Goal: Task Accomplishment & Management: Manage account settings

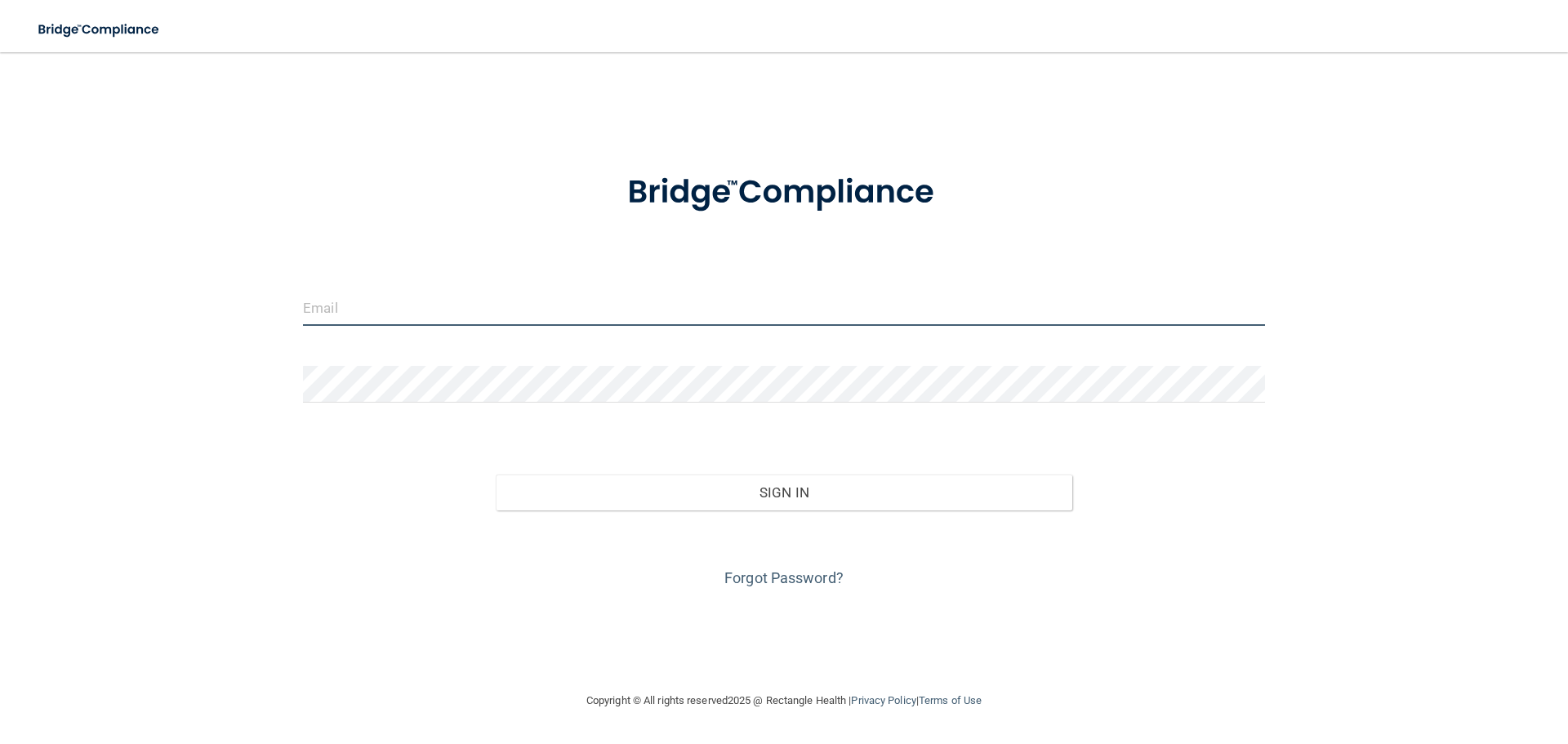
click at [550, 309] on input "email" at bounding box center [784, 307] width 962 height 36
drag, startPoint x: 484, startPoint y: 307, endPoint x: 322, endPoint y: 310, distance: 162.0
click at [322, 310] on input "[EMAIL_ADDRESS][DOMAIN_NAME]" at bounding box center [784, 307] width 962 height 36
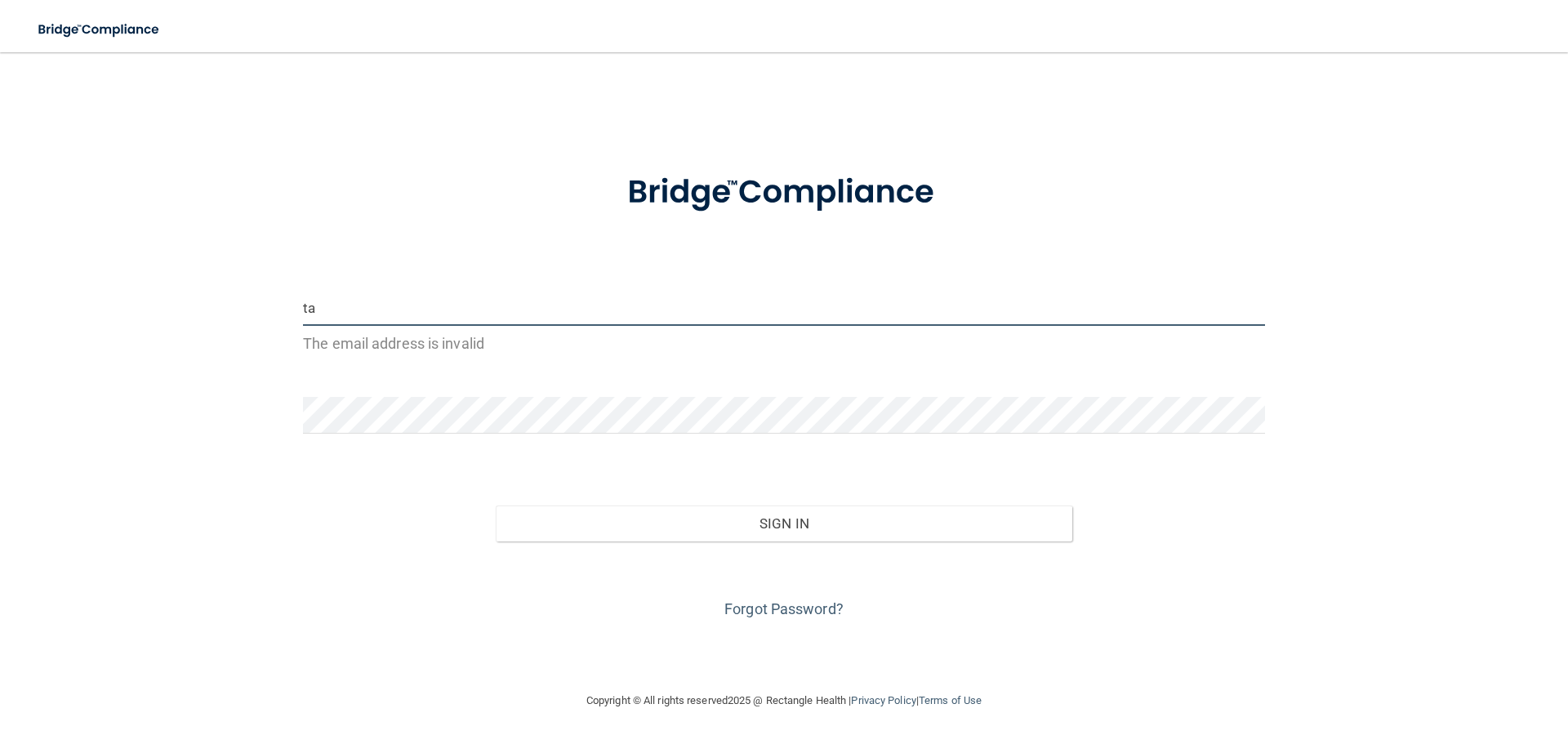
type input "[PERSON_NAME][EMAIL_ADDRESS][DOMAIN_NAME]"
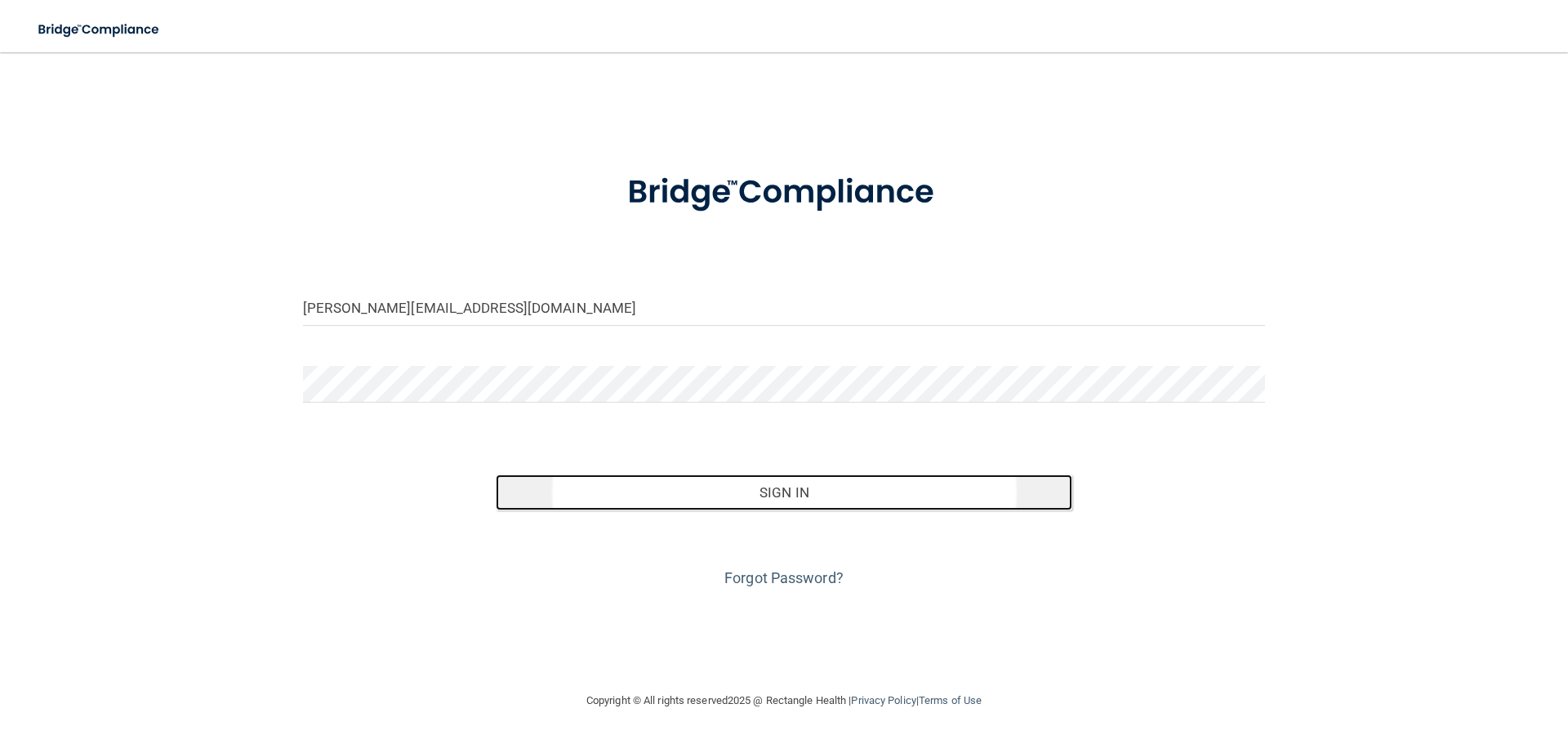
click at [804, 485] on button "Sign In" at bounding box center [784, 492] width 578 height 36
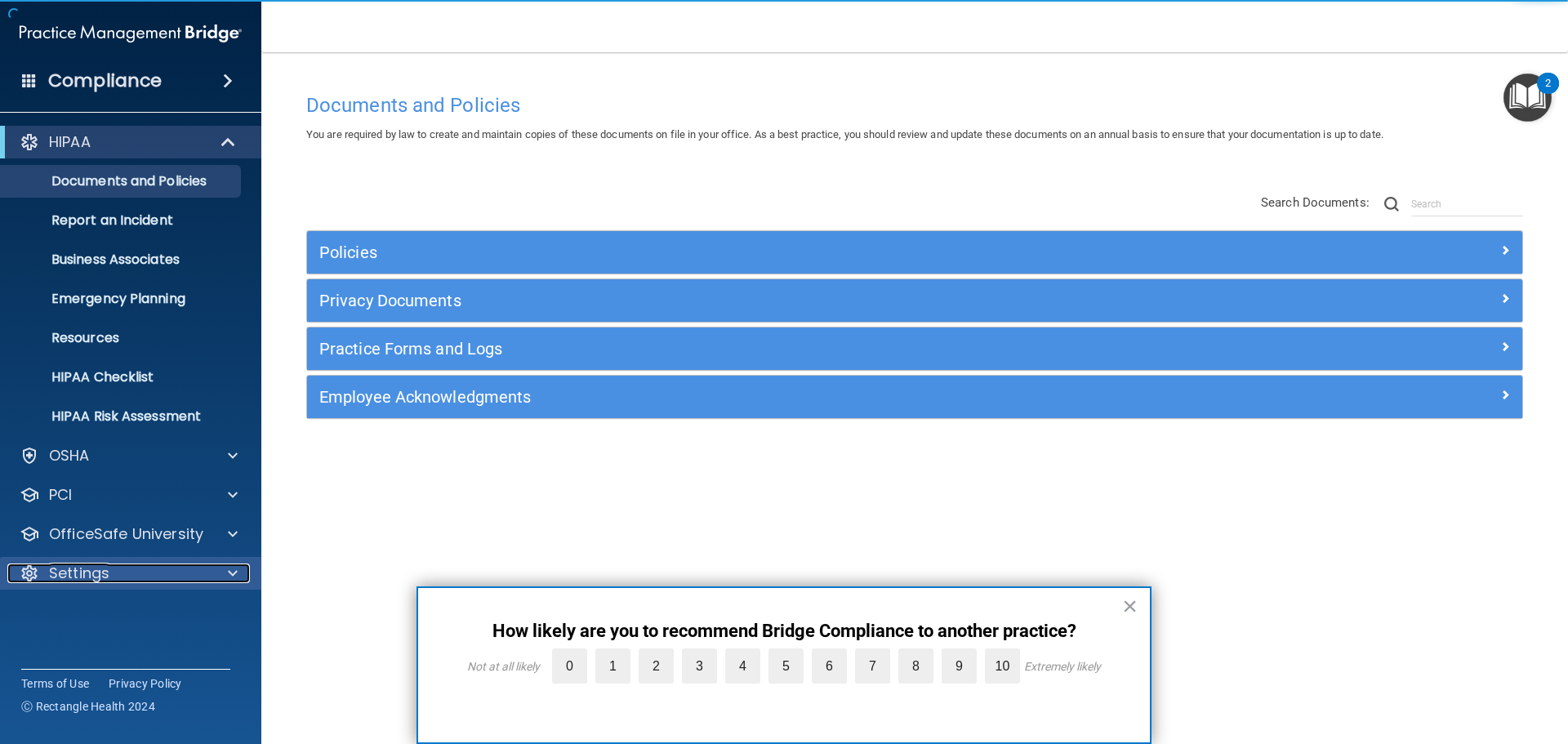
click at [83, 572] on p "Settings" at bounding box center [79, 573] width 61 height 20
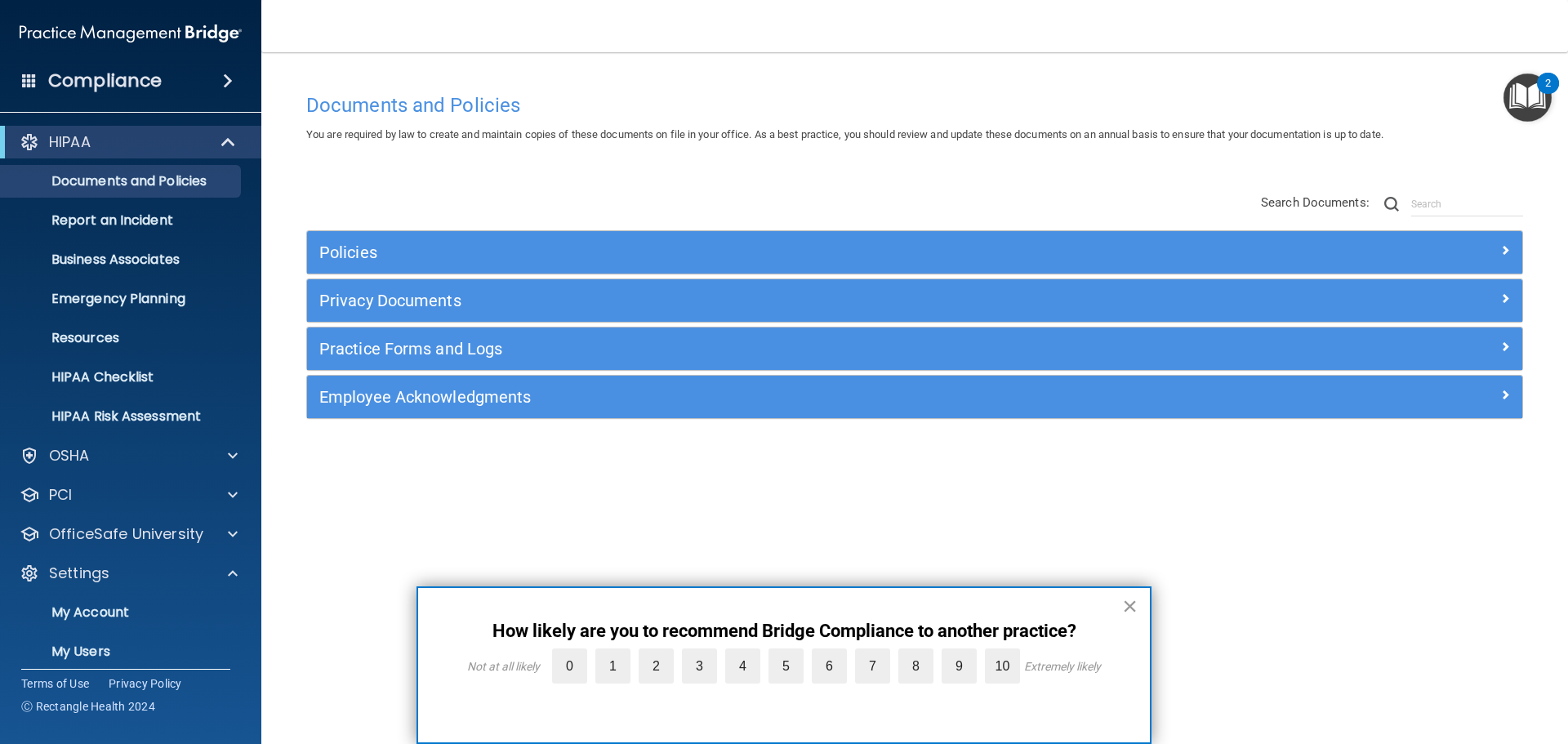
click at [1126, 608] on button "×" at bounding box center [1129, 605] width 15 height 26
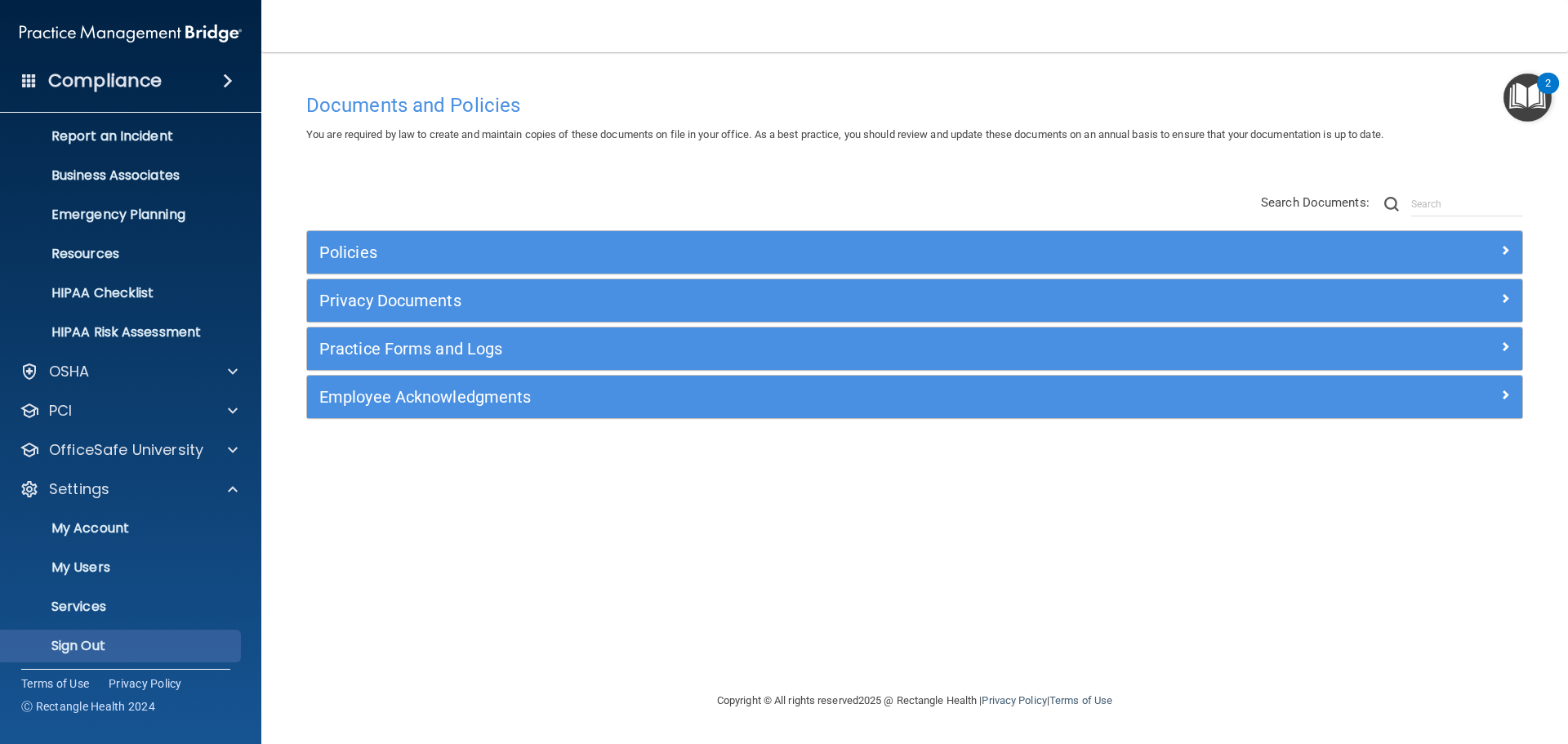
scroll to position [91, 0]
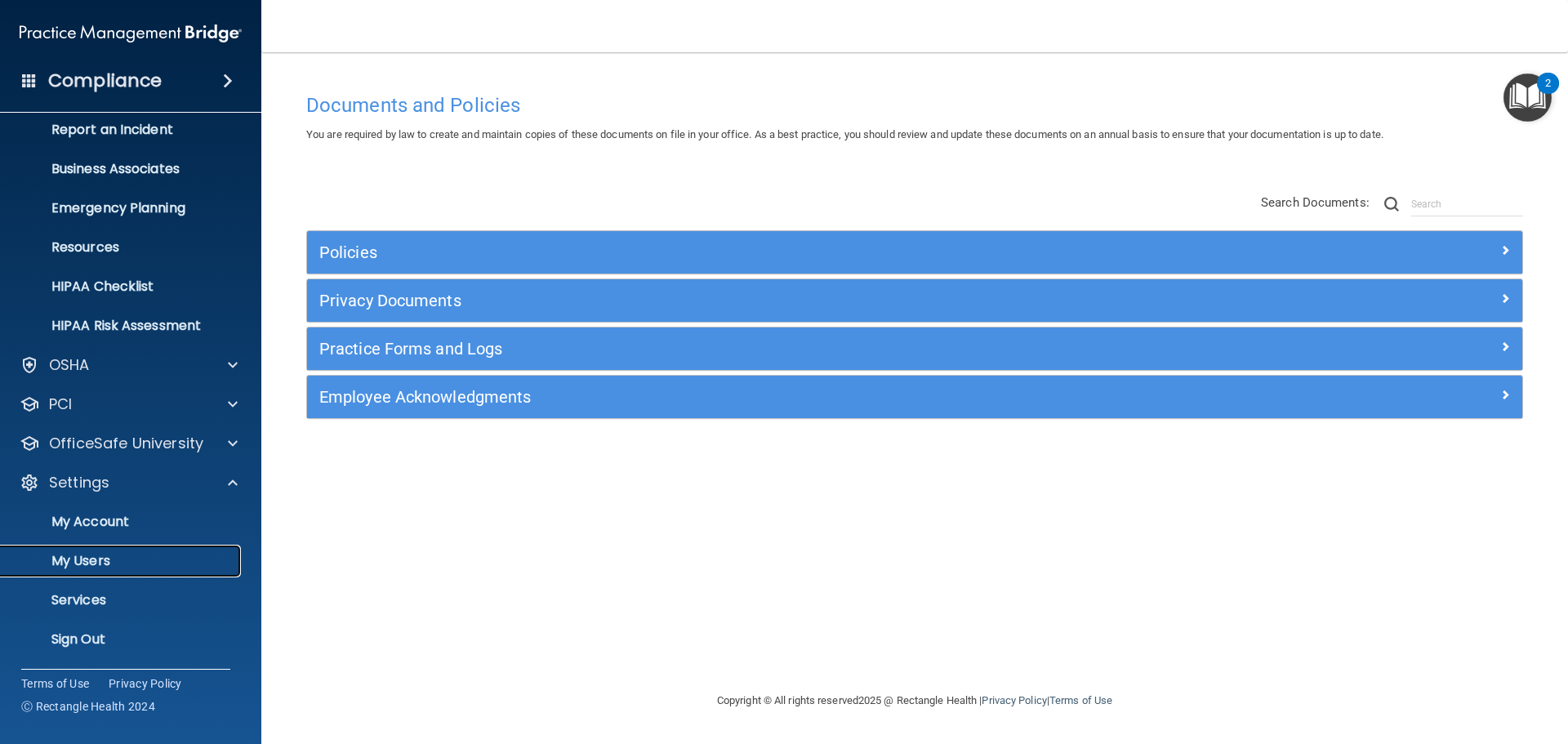
click at [95, 554] on p "My Users" at bounding box center [122, 561] width 223 height 16
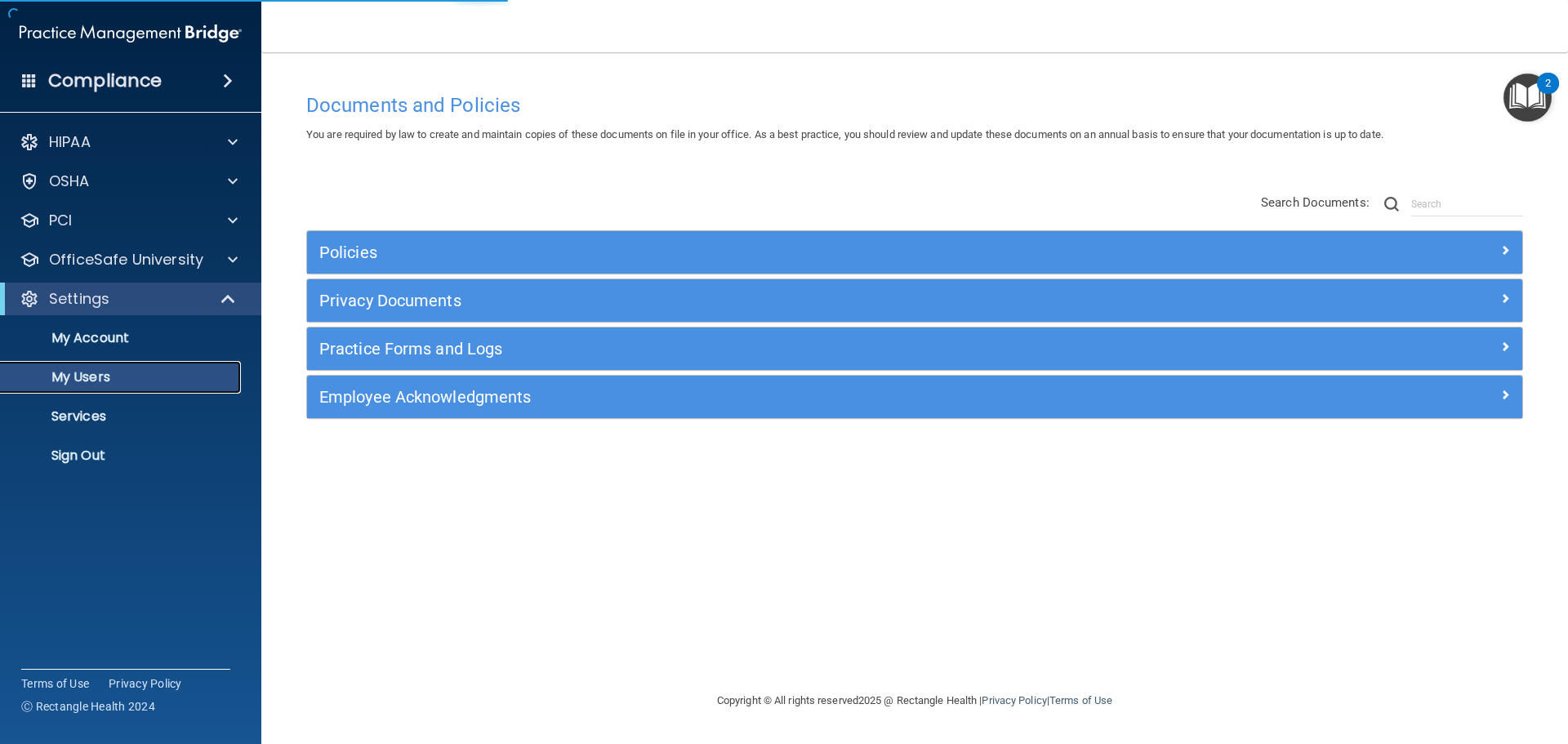
select select "20"
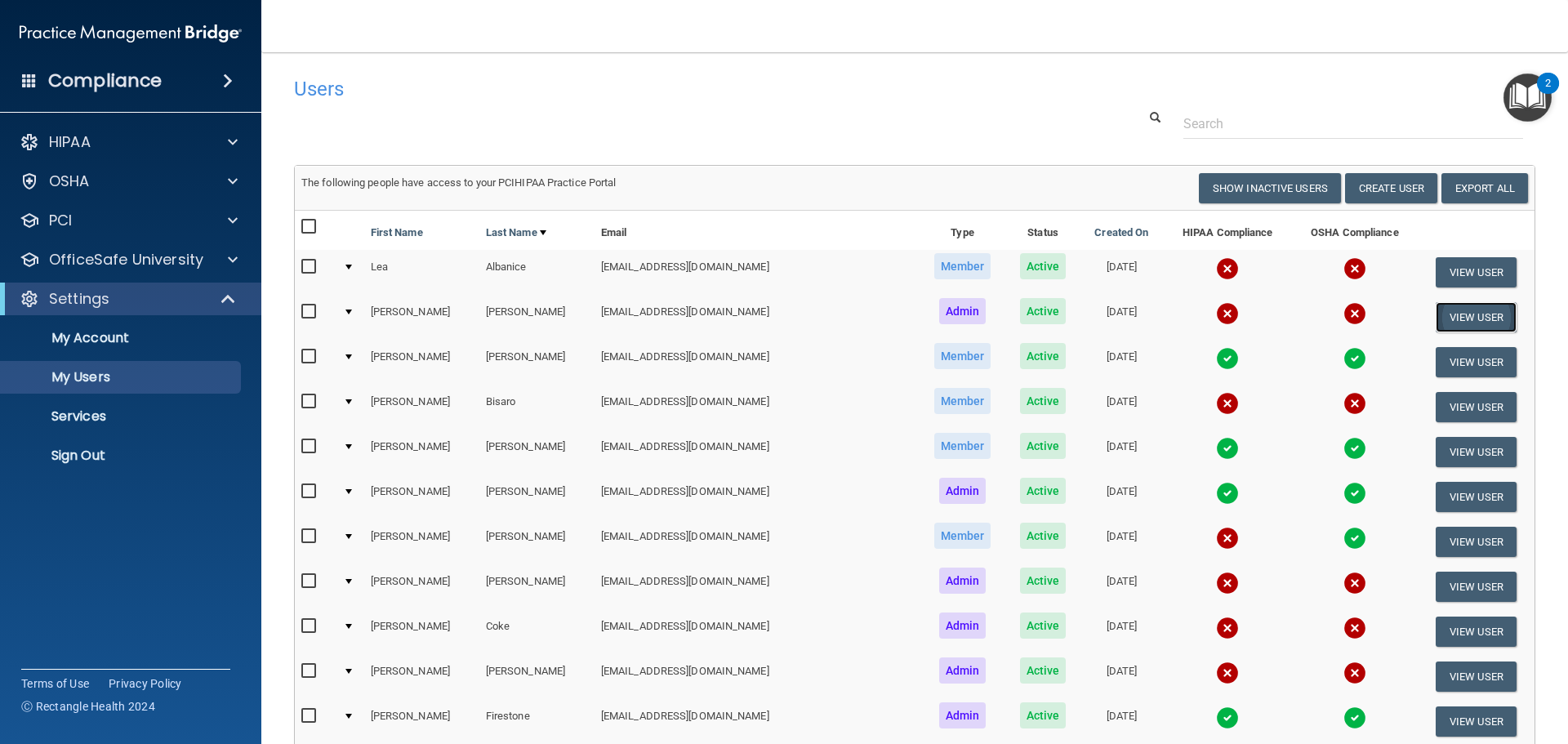
click at [1451, 314] on button "View User" at bounding box center [1476, 318] width 81 height 30
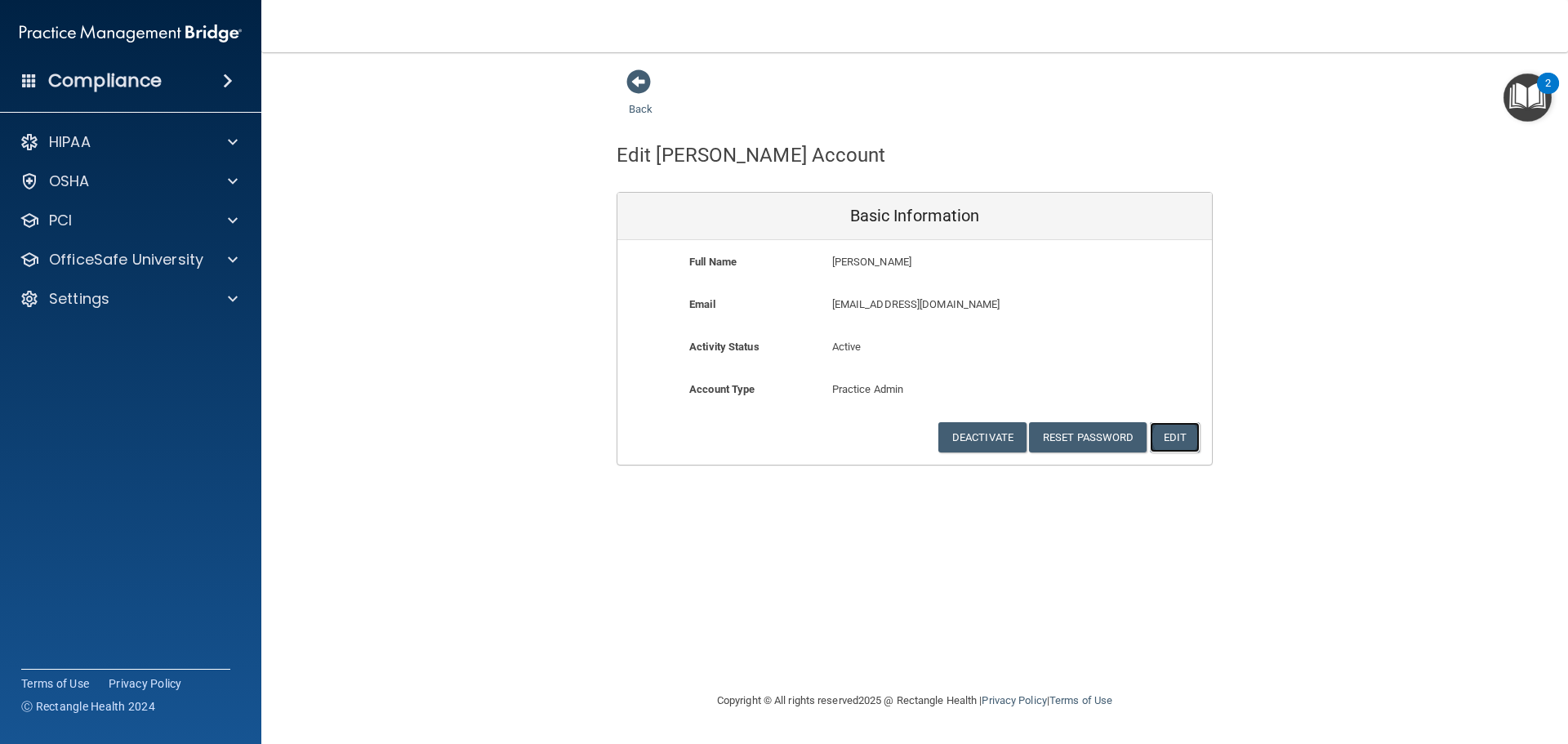
click at [1184, 445] on button "Edit" at bounding box center [1175, 438] width 50 height 30
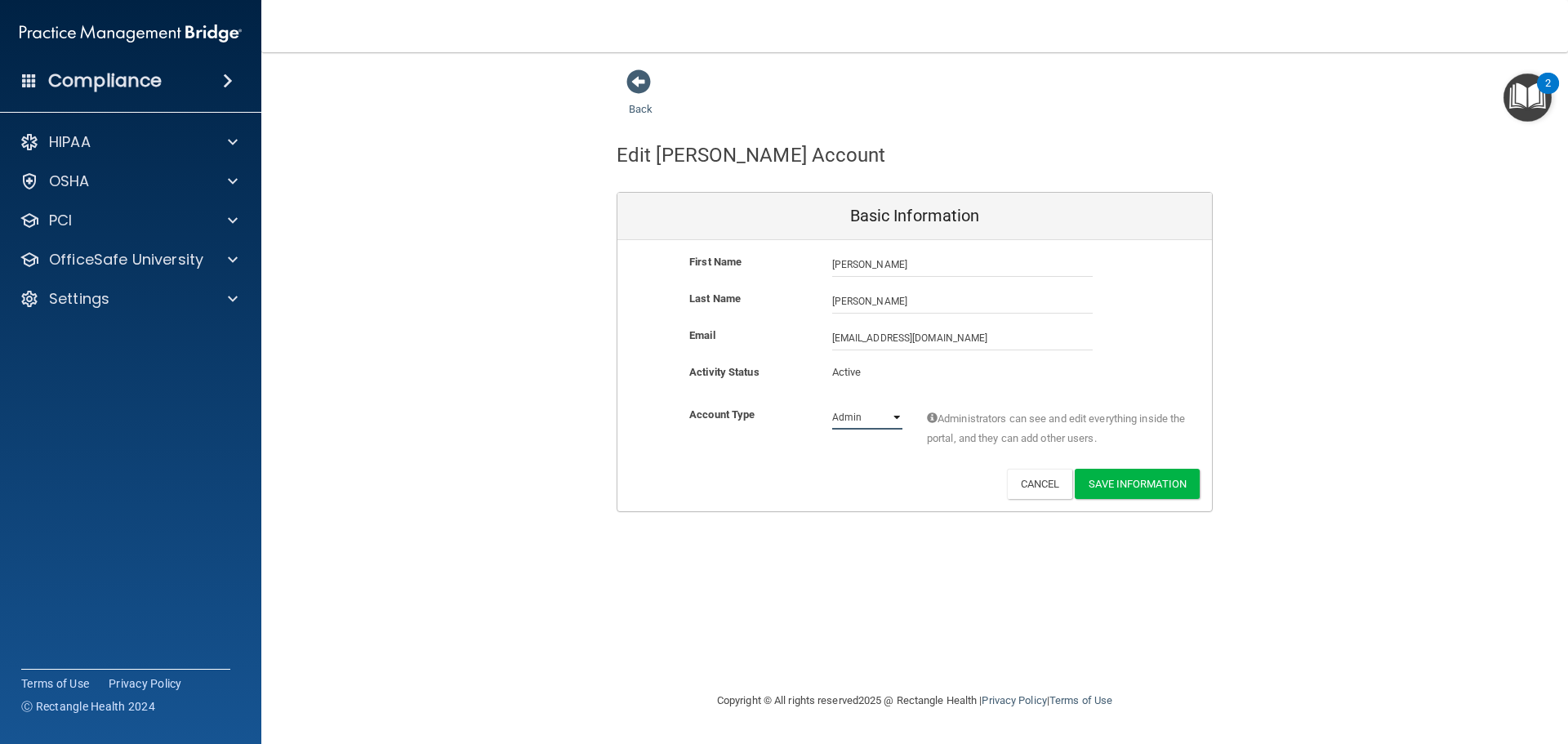
click at [895, 415] on select "Admin Member" at bounding box center [867, 417] width 70 height 25
select select "practice_member"
click at [832, 405] on select "Admin Member" at bounding box center [867, 417] width 70 height 25
click at [1152, 473] on button "Save Information" at bounding box center [1137, 484] width 125 height 30
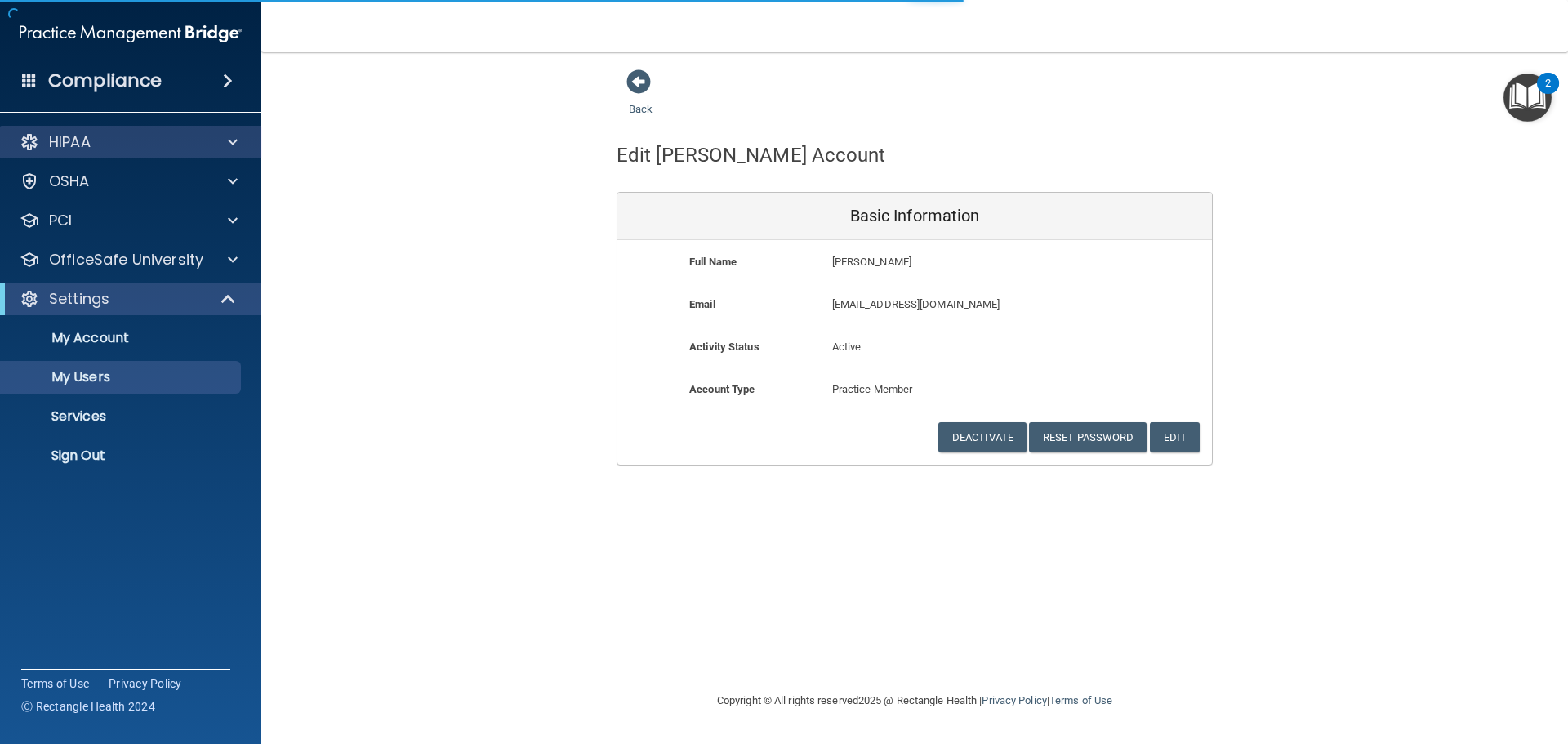
select select "20"
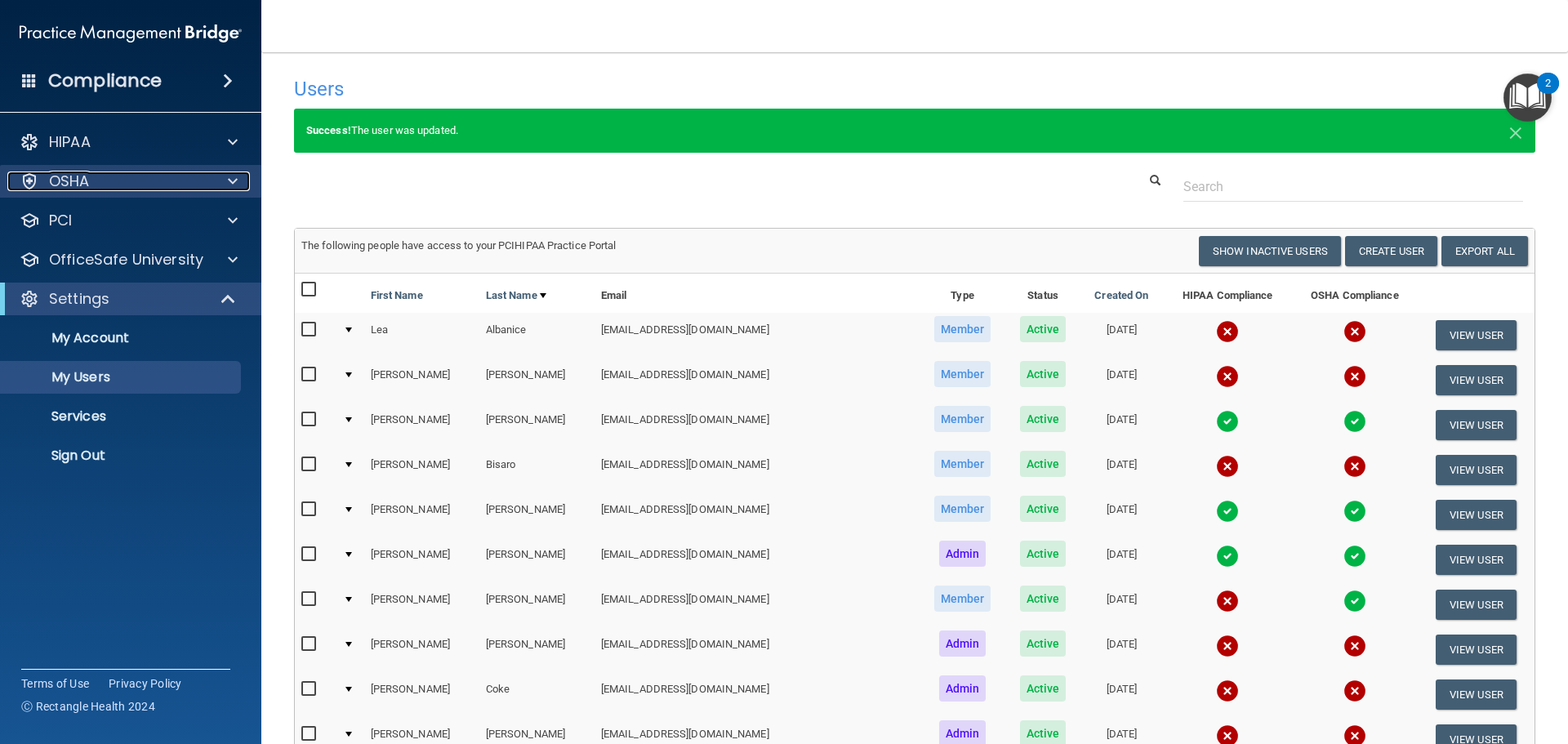
click at [83, 174] on p "OSHA" at bounding box center [69, 182] width 41 height 20
